Goal: Task Accomplishment & Management: Use online tool/utility

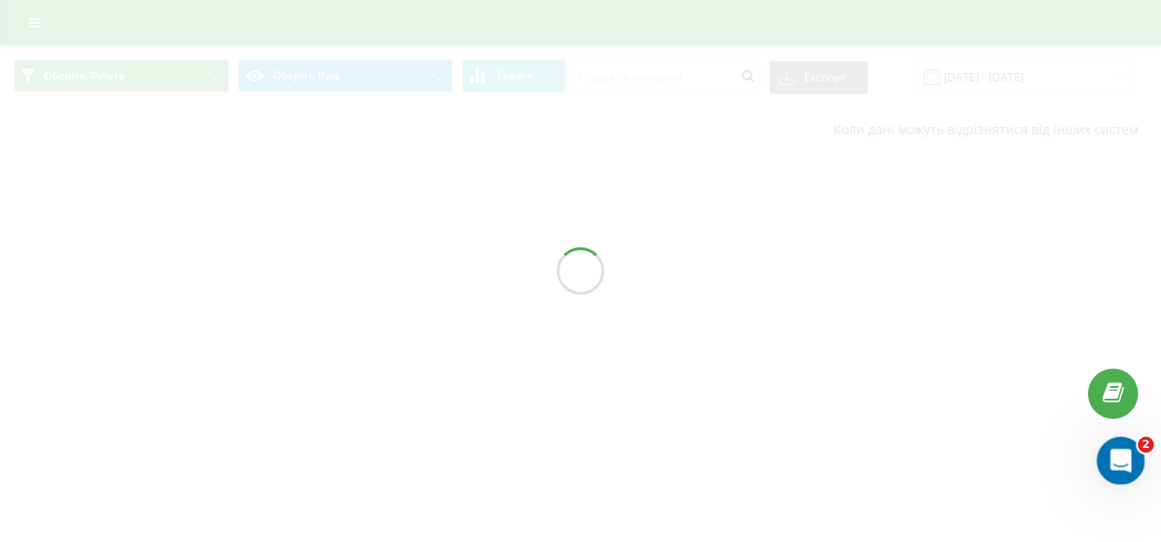
click at [1137, 461] on div "Відкрити програму для спілкування Intercom" at bounding box center [1118, 458] width 60 height 60
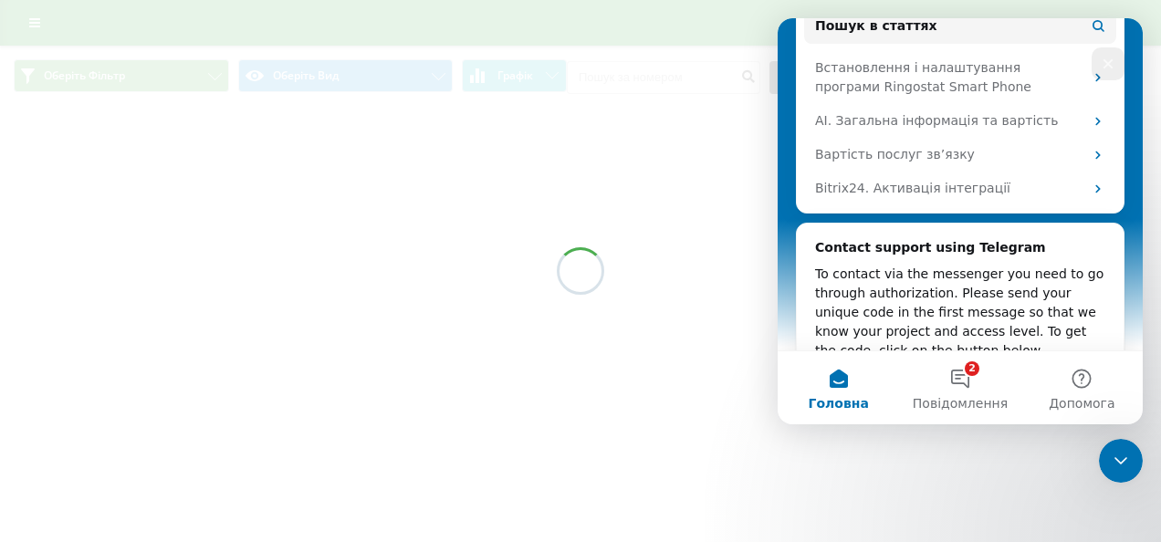
scroll to position [365, 0]
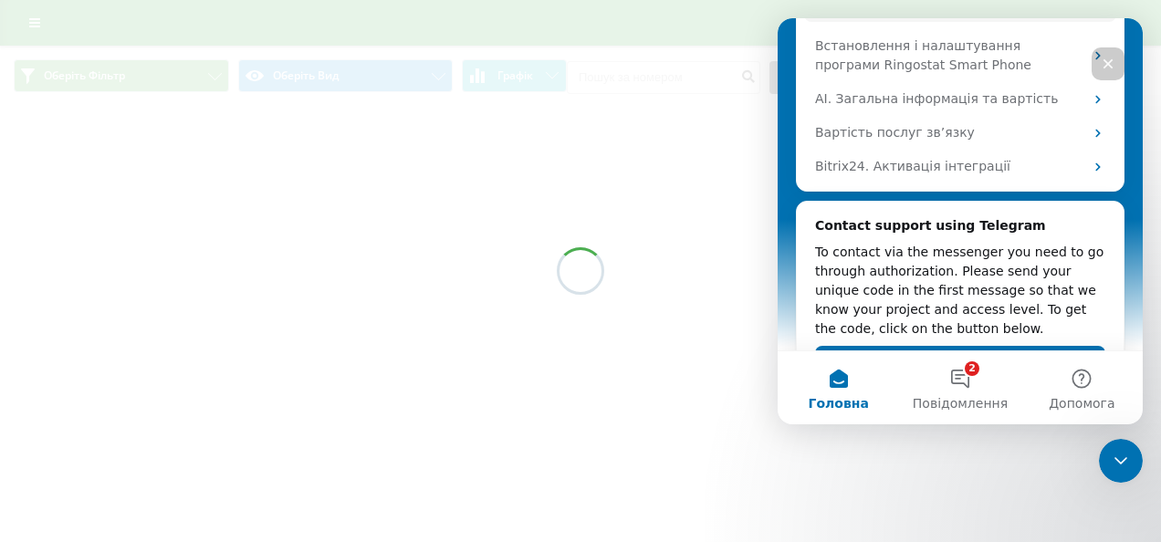
click at [820, 469] on div at bounding box center [580, 271] width 1161 height 542
click at [1113, 467] on icon "Закрити програму для спілкування Intercom" at bounding box center [1118, 458] width 22 height 22
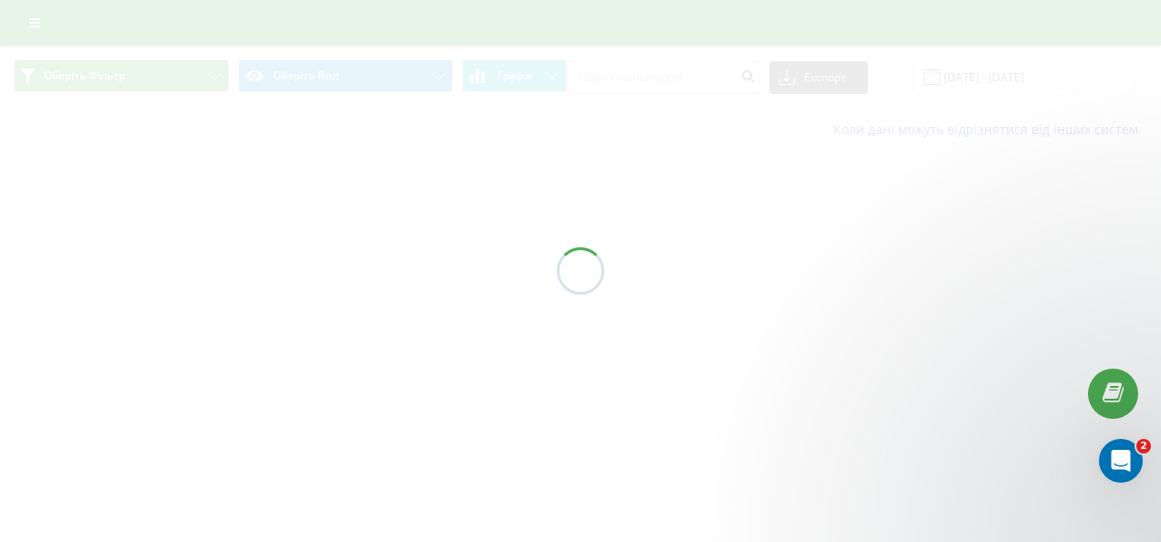
scroll to position [0, 0]
drag, startPoint x: 332, startPoint y: 319, endPoint x: 351, endPoint y: 290, distance: 34.4
click at [338, 314] on div at bounding box center [580, 271] width 1161 height 542
click at [351, 289] on div at bounding box center [580, 271] width 1161 height 542
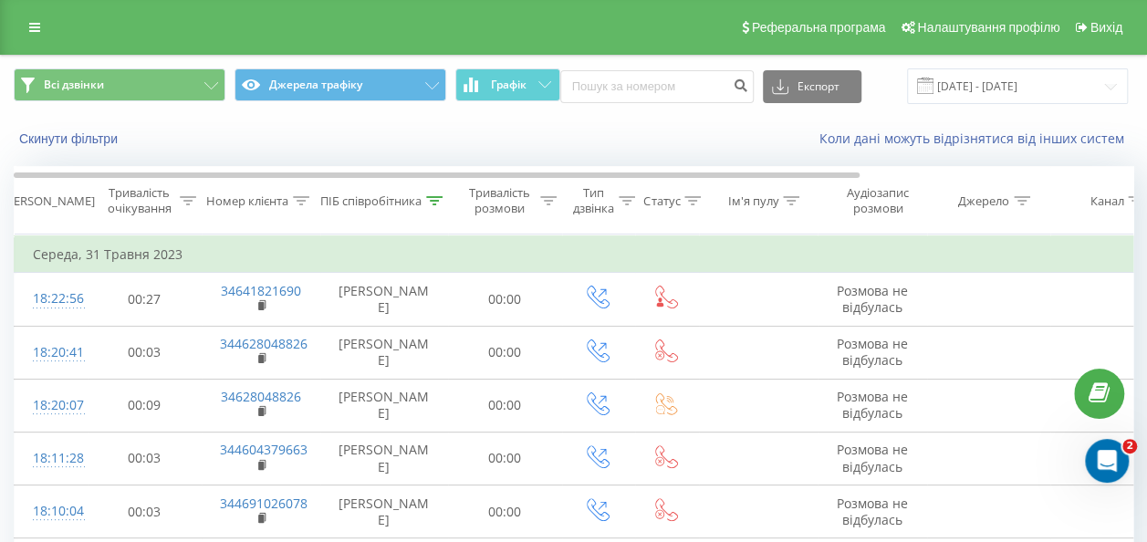
drag, startPoint x: 383, startPoint y: 208, endPoint x: 395, endPoint y: 231, distance: 25.7
click at [383, 208] on div "ПІБ співробітника" at bounding box center [370, 202] width 101 height 16
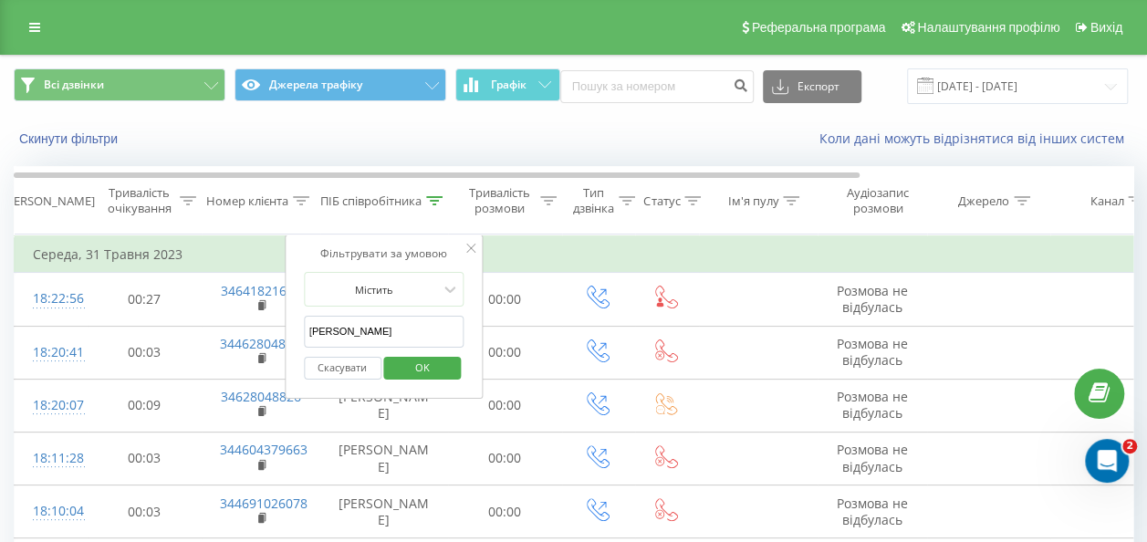
click at [413, 372] on span "OK" at bounding box center [422, 367] width 51 height 28
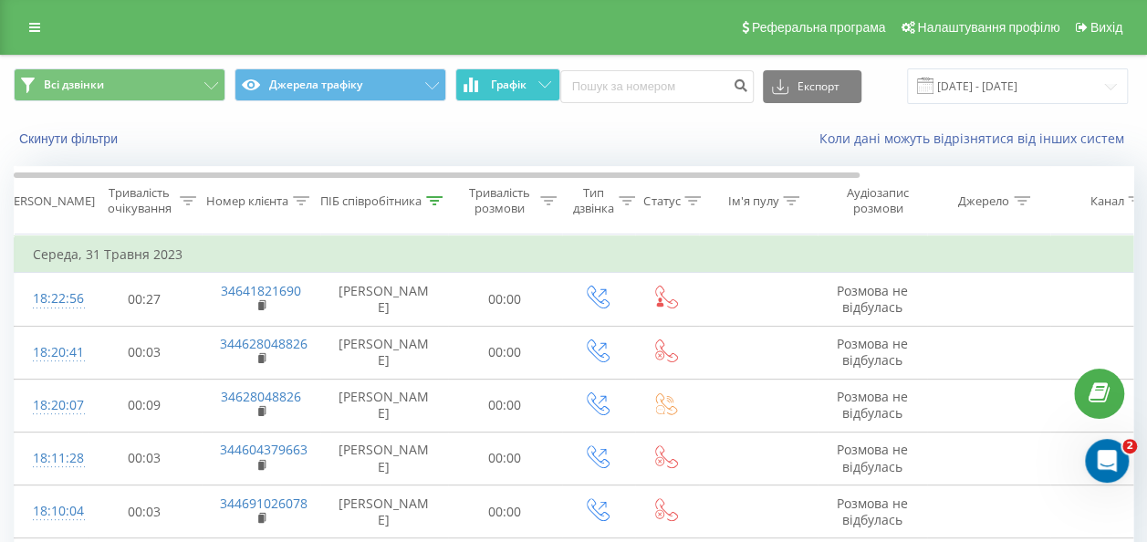
click at [505, 88] on span "Графік" at bounding box center [509, 85] width 36 height 13
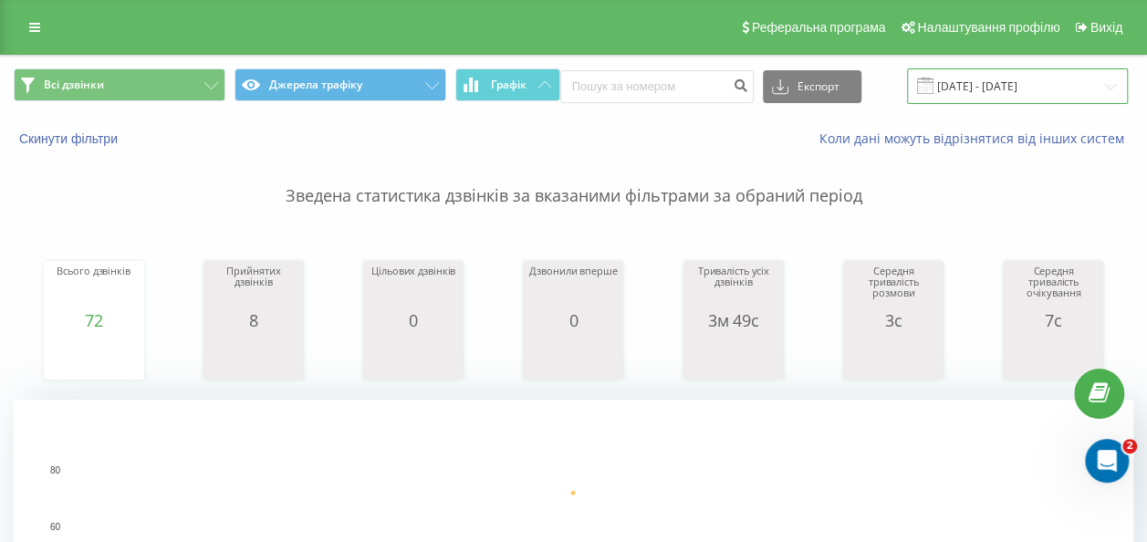
click at [958, 93] on input "[DATE] - [DATE]" at bounding box center [1017, 86] width 221 height 36
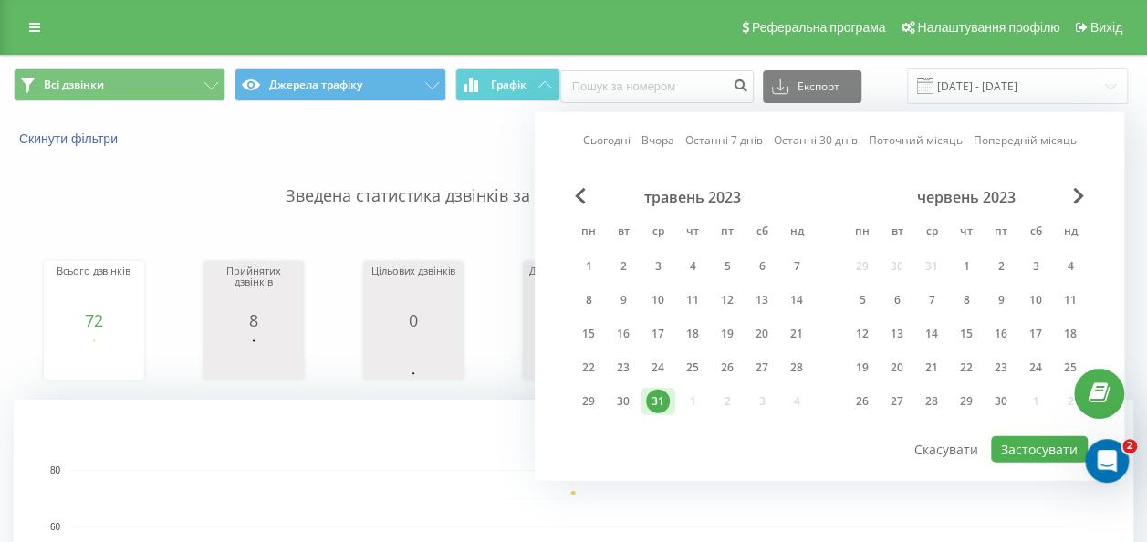
click at [612, 147] on link "Сьогодні" at bounding box center [606, 139] width 47 height 17
click at [1052, 445] on button "Застосувати" at bounding box center [1039, 449] width 97 height 26
type input "22.09.2025 - 22.09.2025"
